Goal: Feedback & Contribution: Leave review/rating

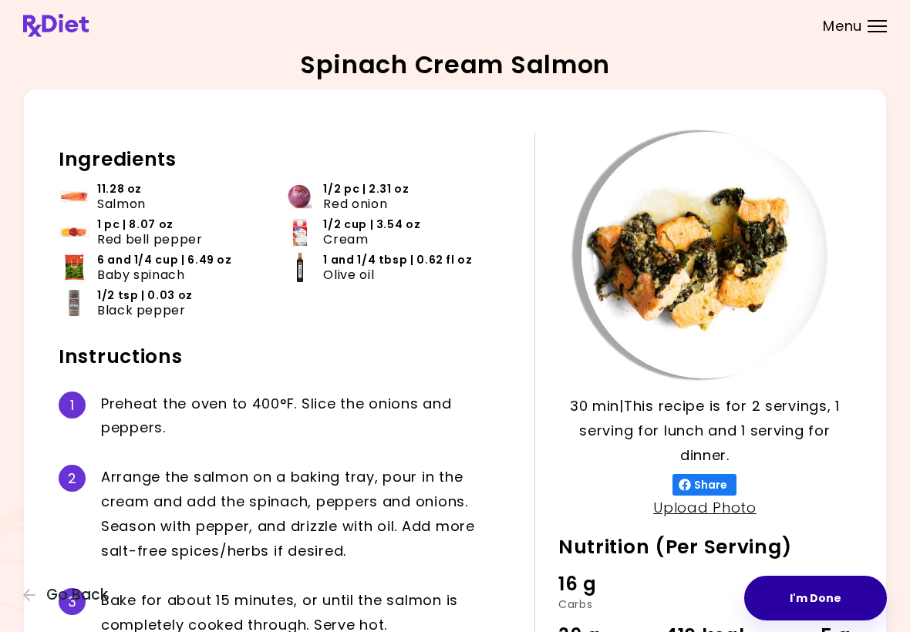
click at [819, 593] on button "I'm Done" at bounding box center [815, 598] width 143 height 45
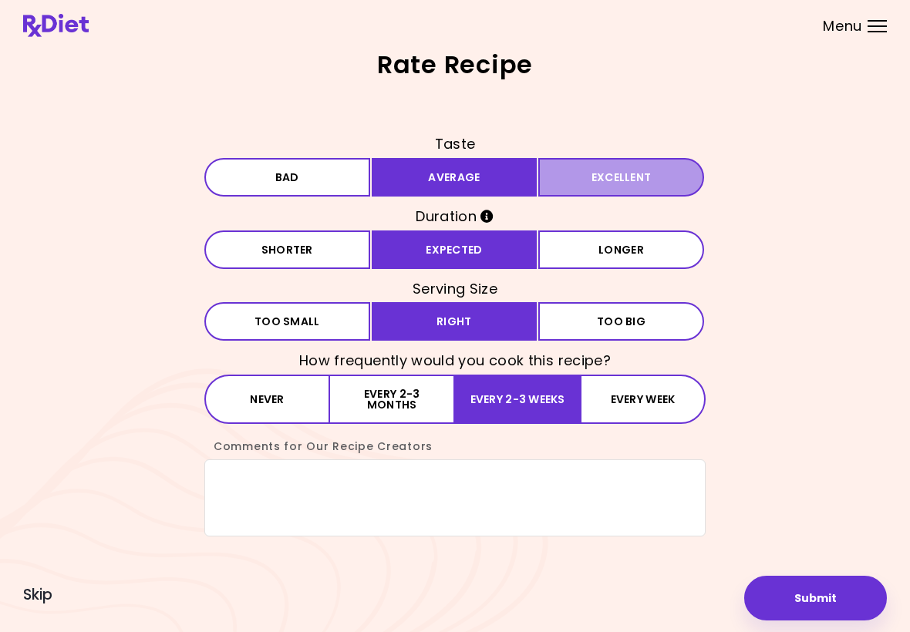
click at [614, 177] on button "Excellent" at bounding box center [621, 177] width 166 height 39
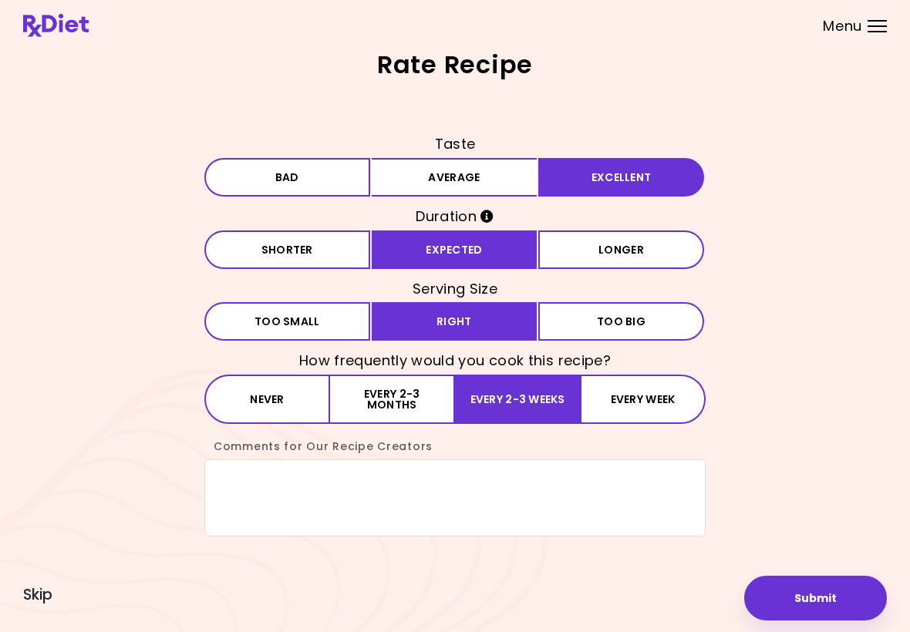
click at [616, 247] on button "Longer" at bounding box center [621, 250] width 166 height 39
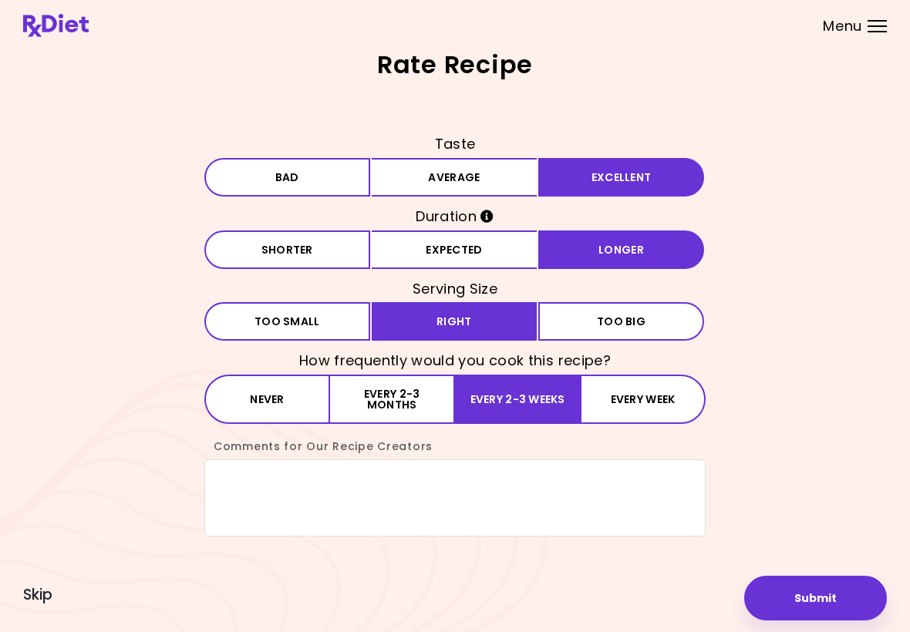
click at [649, 405] on button "Every week" at bounding box center [643, 399] width 126 height 49
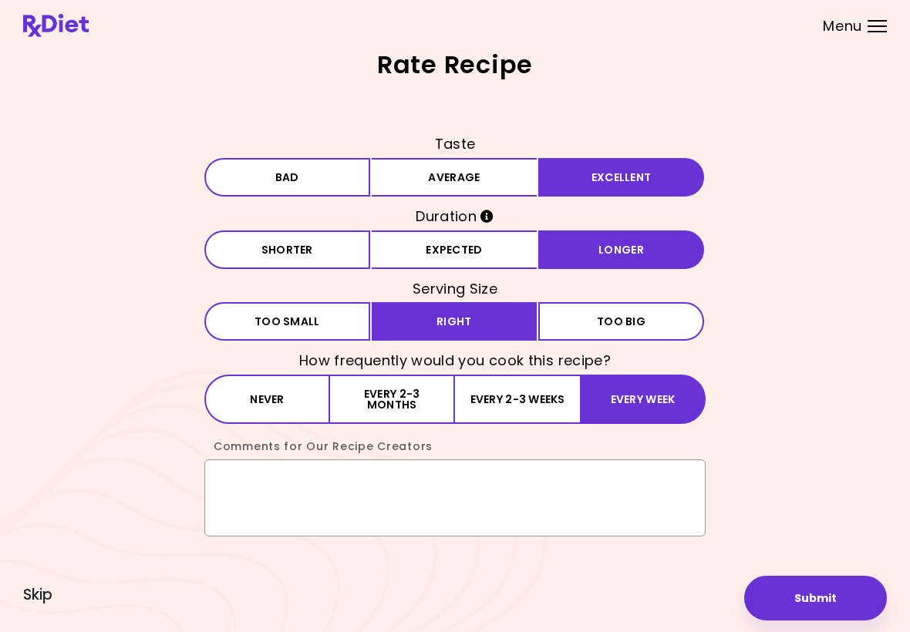
click at [258, 483] on textarea "Comments for Our Recipe Creators" at bounding box center [454, 498] width 501 height 77
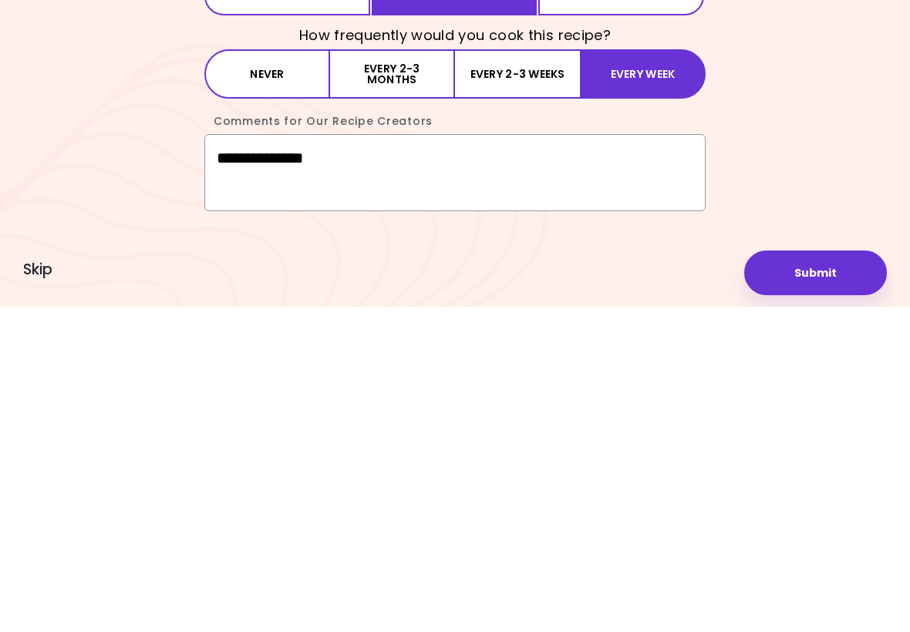
type textarea "**********"
click at [822, 576] on button "Submit" at bounding box center [815, 598] width 143 height 45
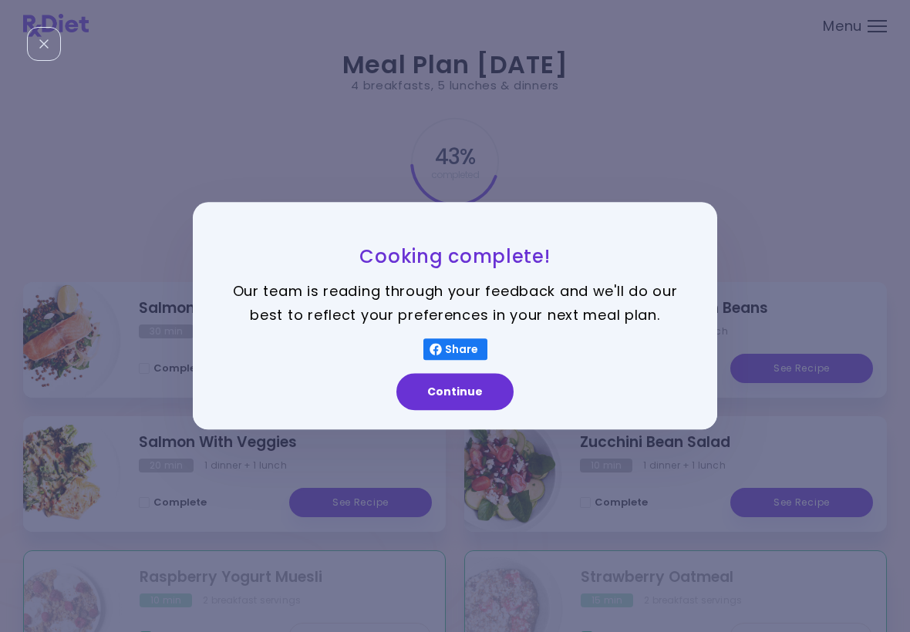
click at [475, 396] on button "Continue" at bounding box center [454, 392] width 117 height 37
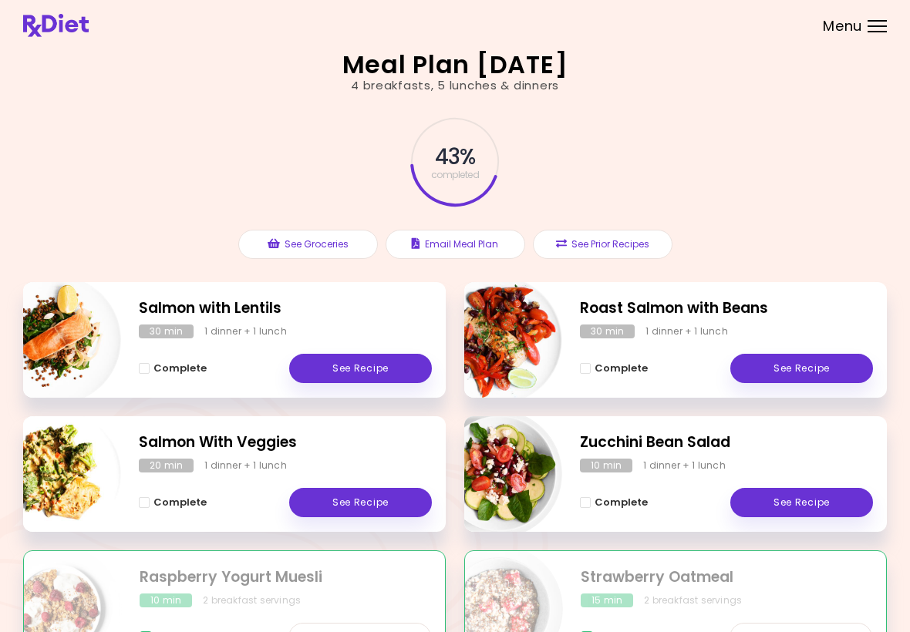
click at [799, 493] on link "See Recipe" at bounding box center [801, 502] width 143 height 29
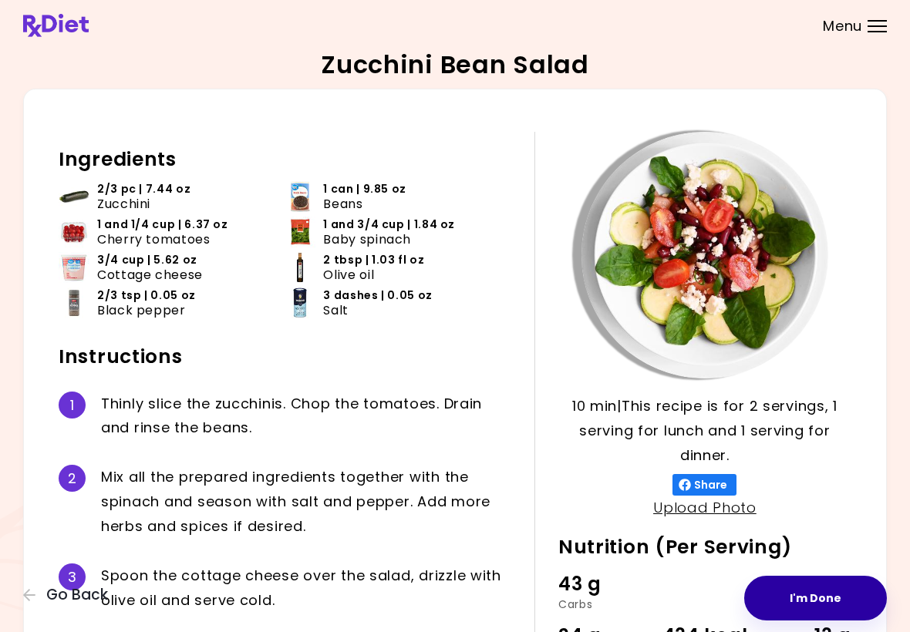
click at [813, 584] on button "I'm Done" at bounding box center [815, 598] width 143 height 45
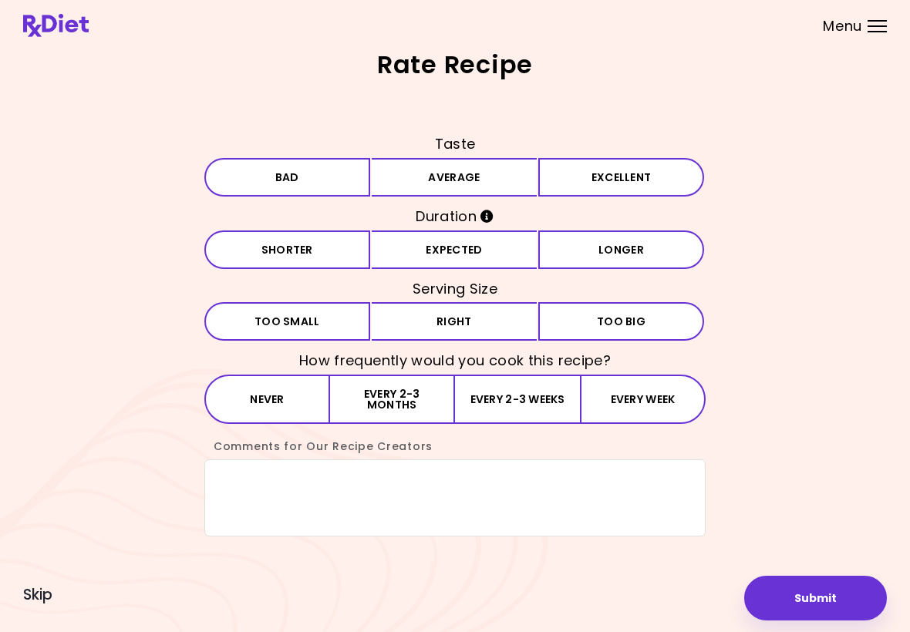
click at [456, 170] on button "Average" at bounding box center [455, 177] width 166 height 39
click at [460, 258] on button "Expected" at bounding box center [455, 250] width 166 height 39
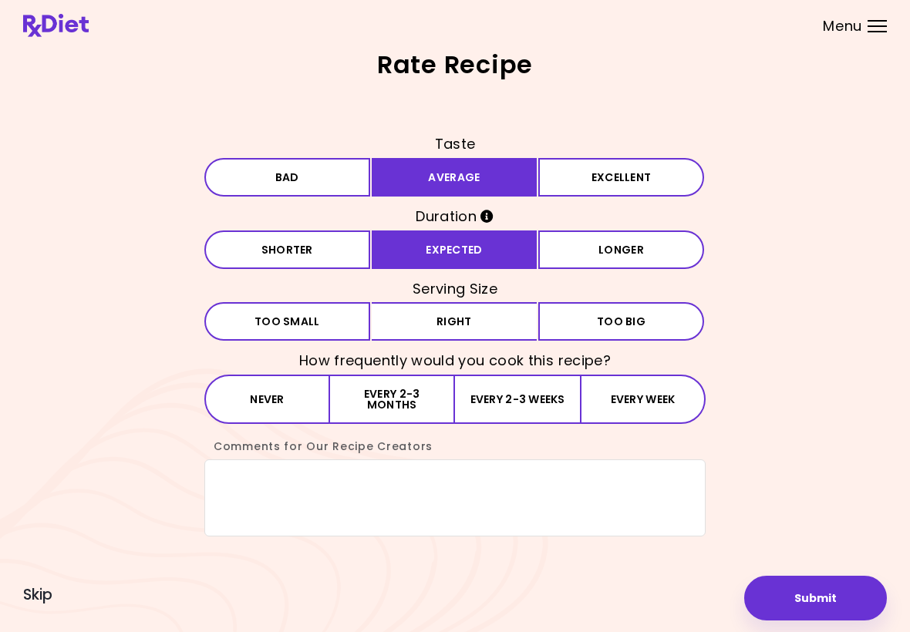
click at [457, 339] on button "Right" at bounding box center [455, 321] width 166 height 39
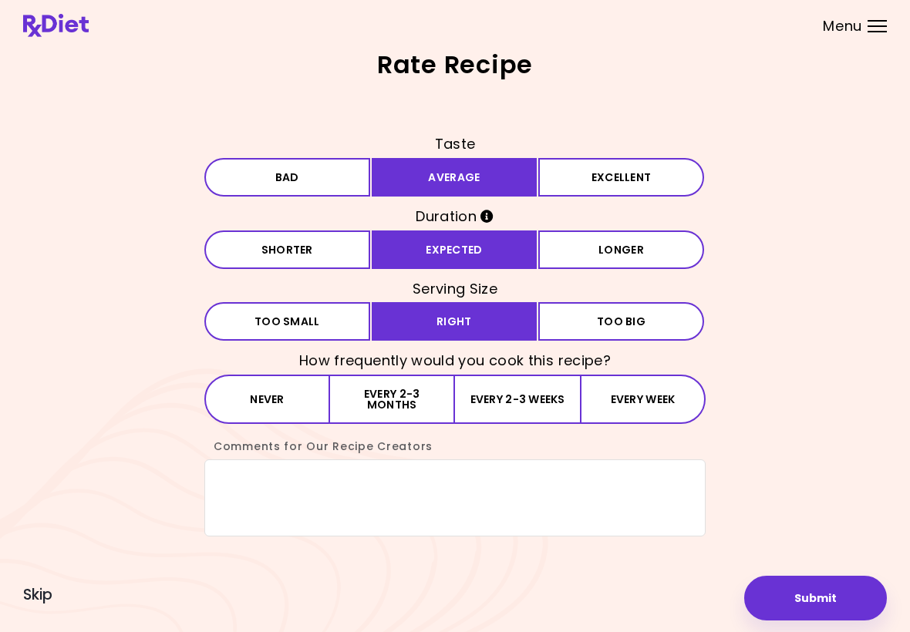
click at [524, 399] on button "Every 2-3 weeks" at bounding box center [517, 399] width 125 height 49
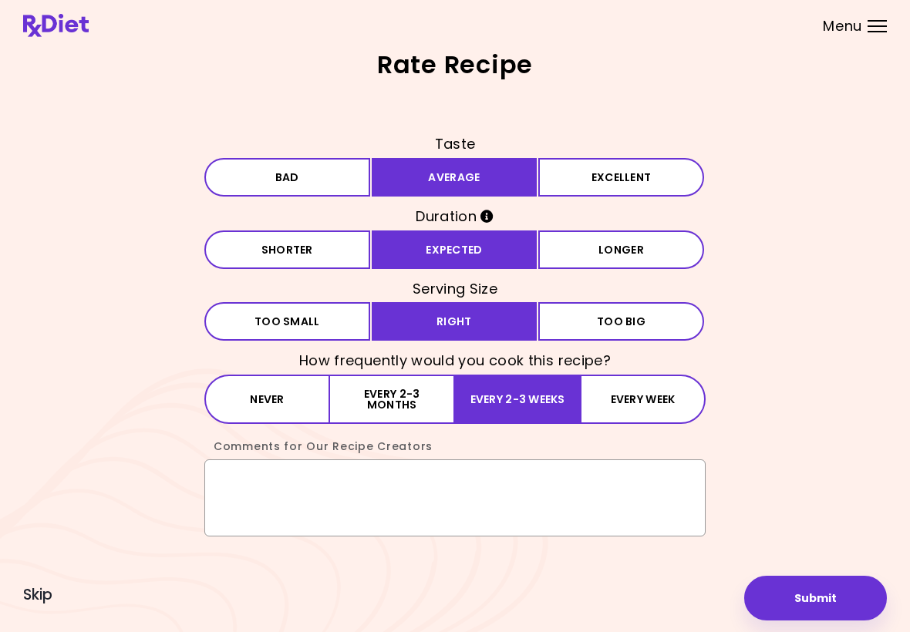
click at [242, 494] on textarea "Comments for Our Recipe Creators" at bounding box center [454, 498] width 501 height 77
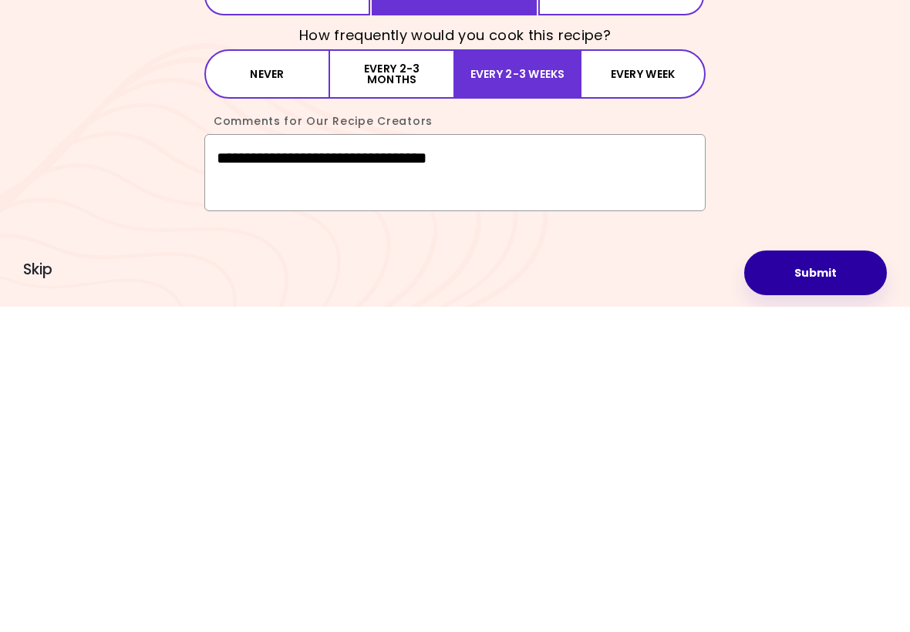
type textarea "**********"
click at [826, 576] on button "Submit" at bounding box center [815, 598] width 143 height 45
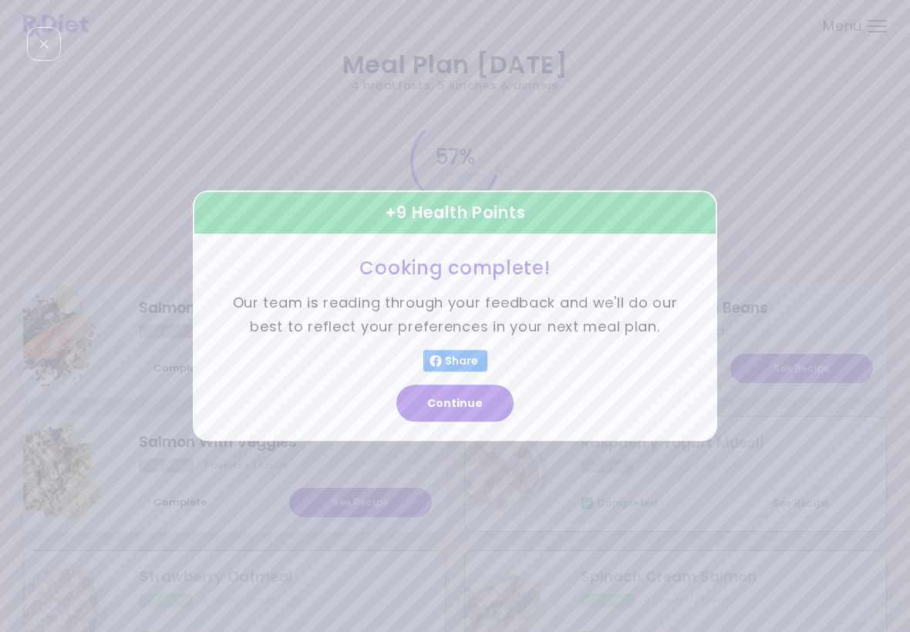
click at [470, 403] on button "Continue" at bounding box center [454, 404] width 117 height 37
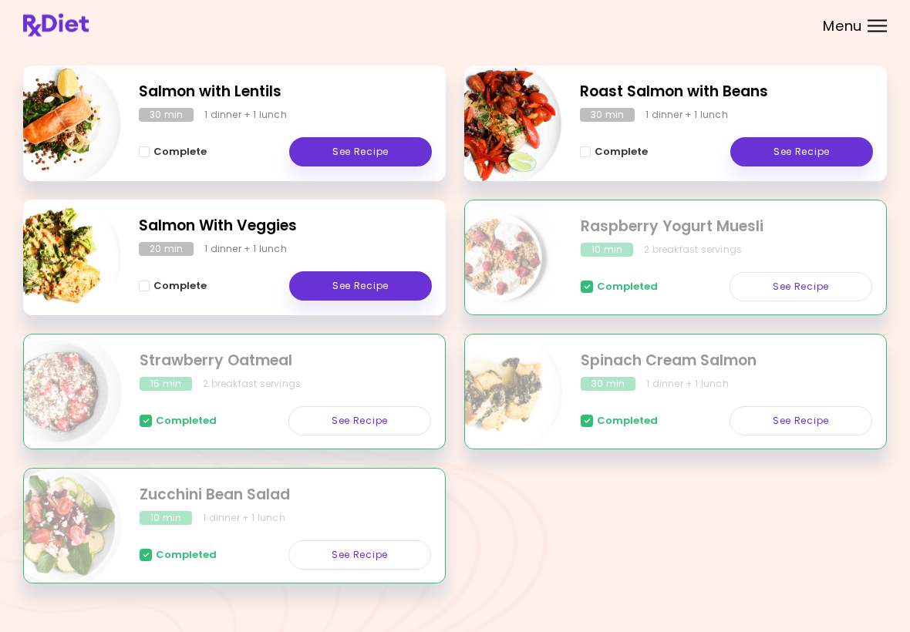
scroll to position [238, 0]
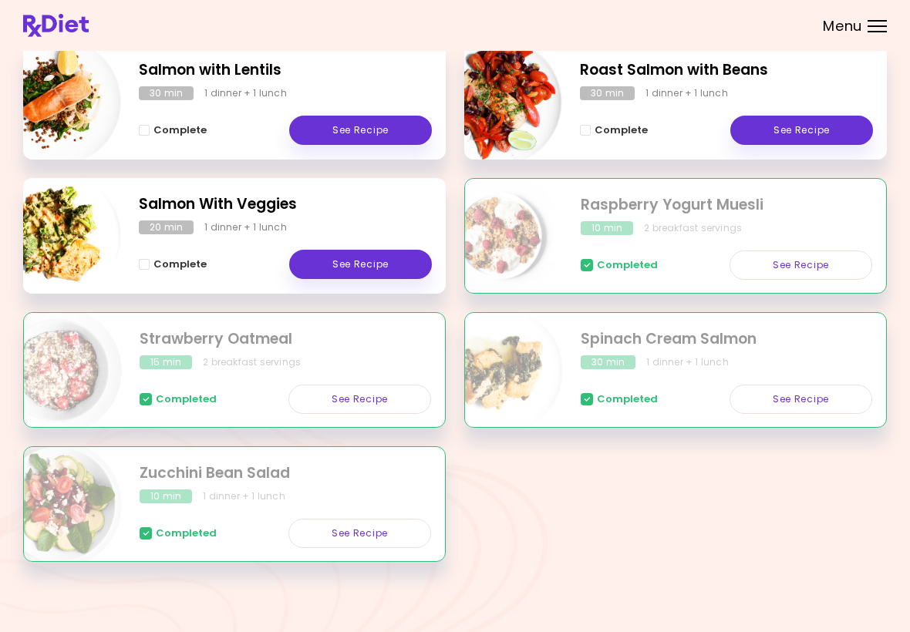
click at [801, 389] on link "See Recipe" at bounding box center [800, 399] width 143 height 29
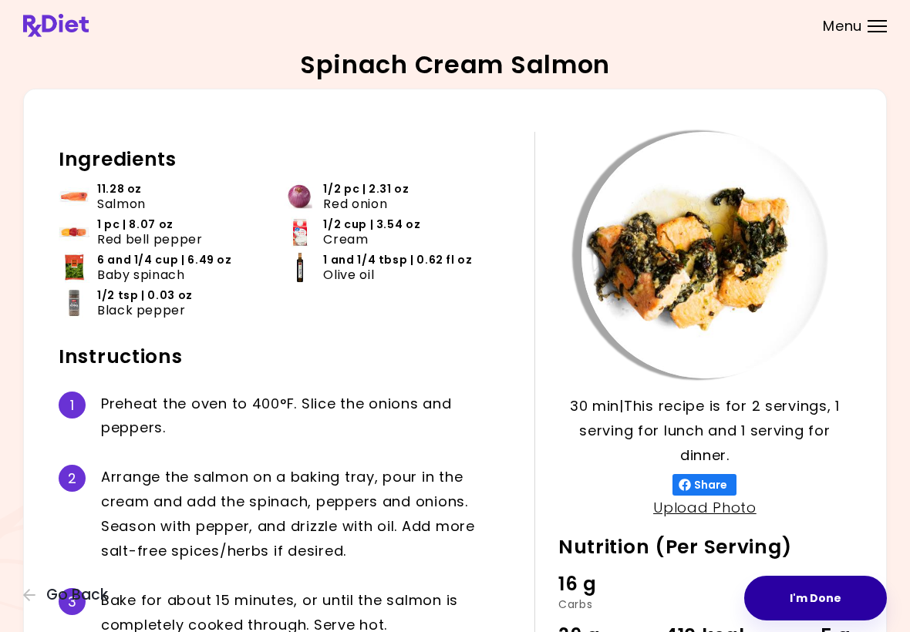
click at [818, 591] on button "I'm Done" at bounding box center [815, 598] width 143 height 45
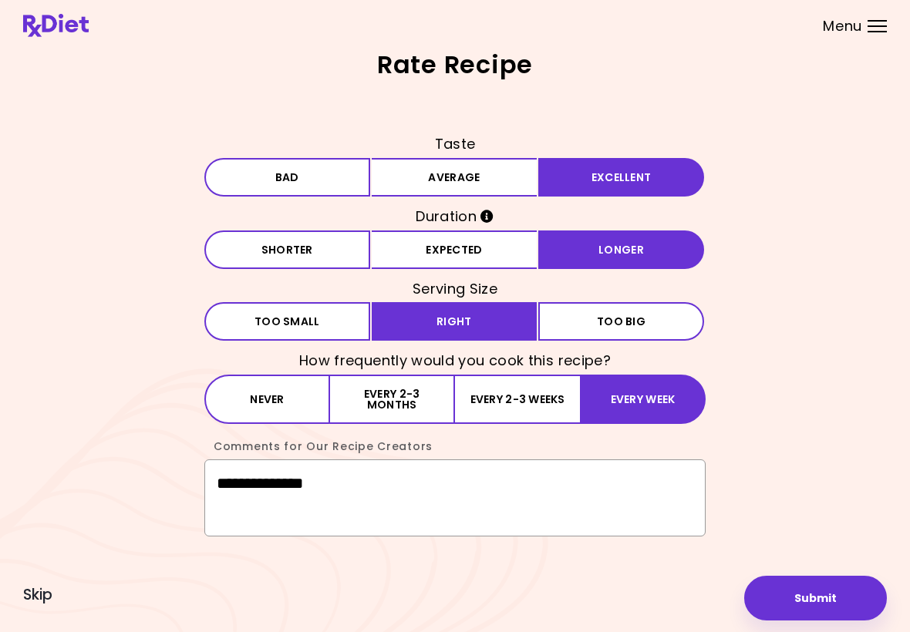
click at [345, 490] on textarea "**********" at bounding box center [454, 498] width 501 height 77
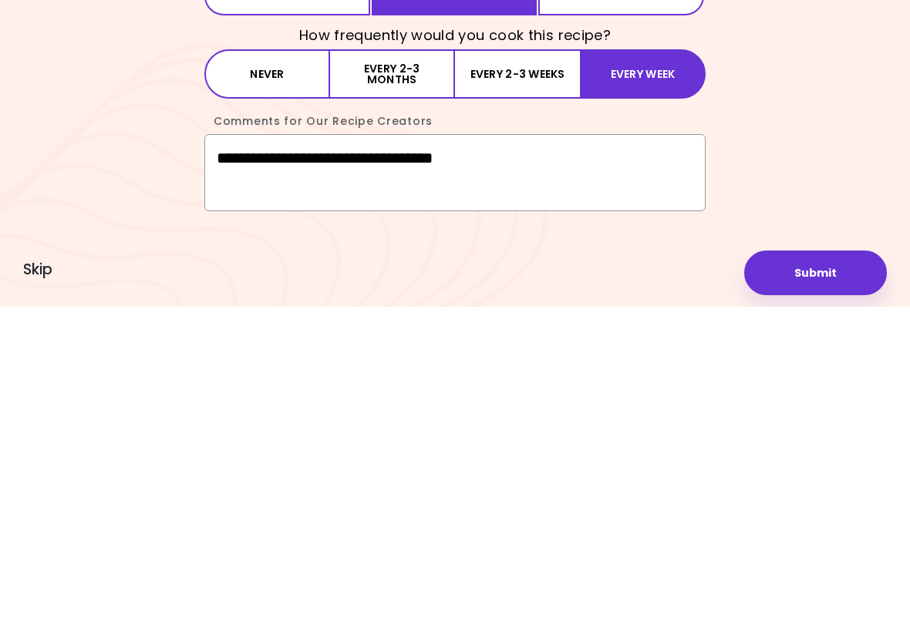
type textarea "**********"
click at [835, 576] on button "Submit" at bounding box center [815, 598] width 143 height 45
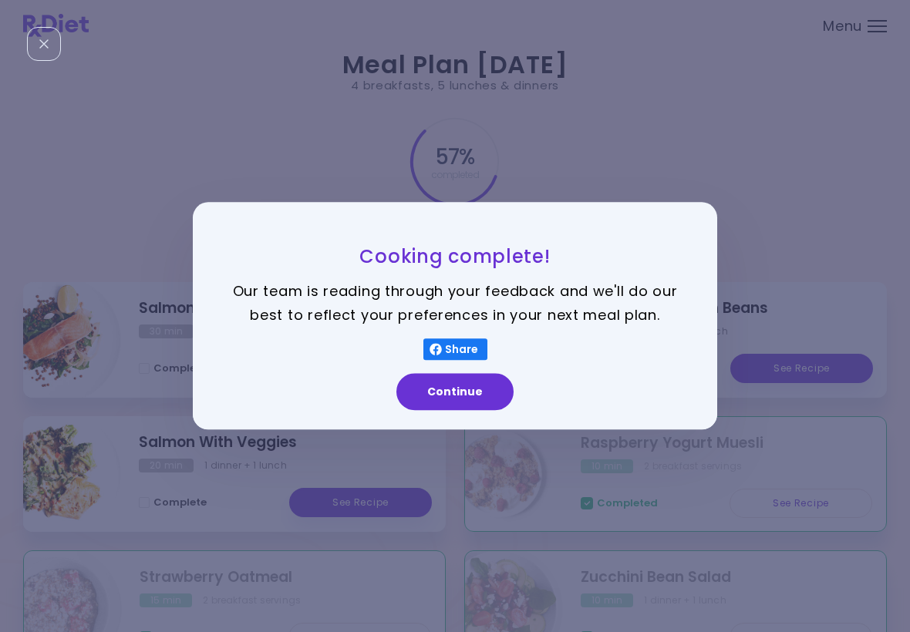
click at [445, 393] on button "Continue" at bounding box center [454, 392] width 117 height 37
